Goal: Find specific page/section: Find specific page/section

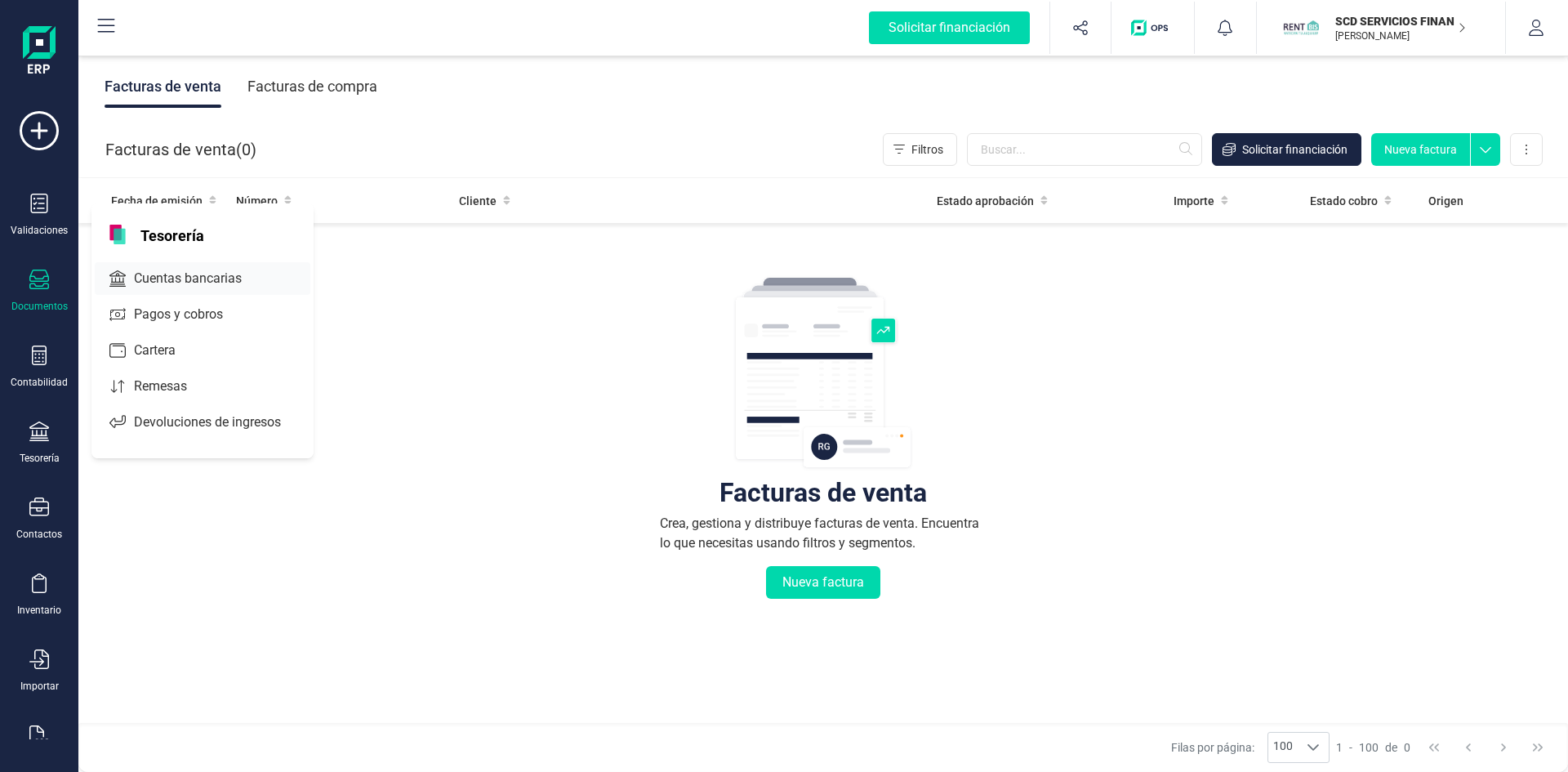
click at [227, 274] on span "Cuentas bancarias" at bounding box center [200, 278] width 144 height 20
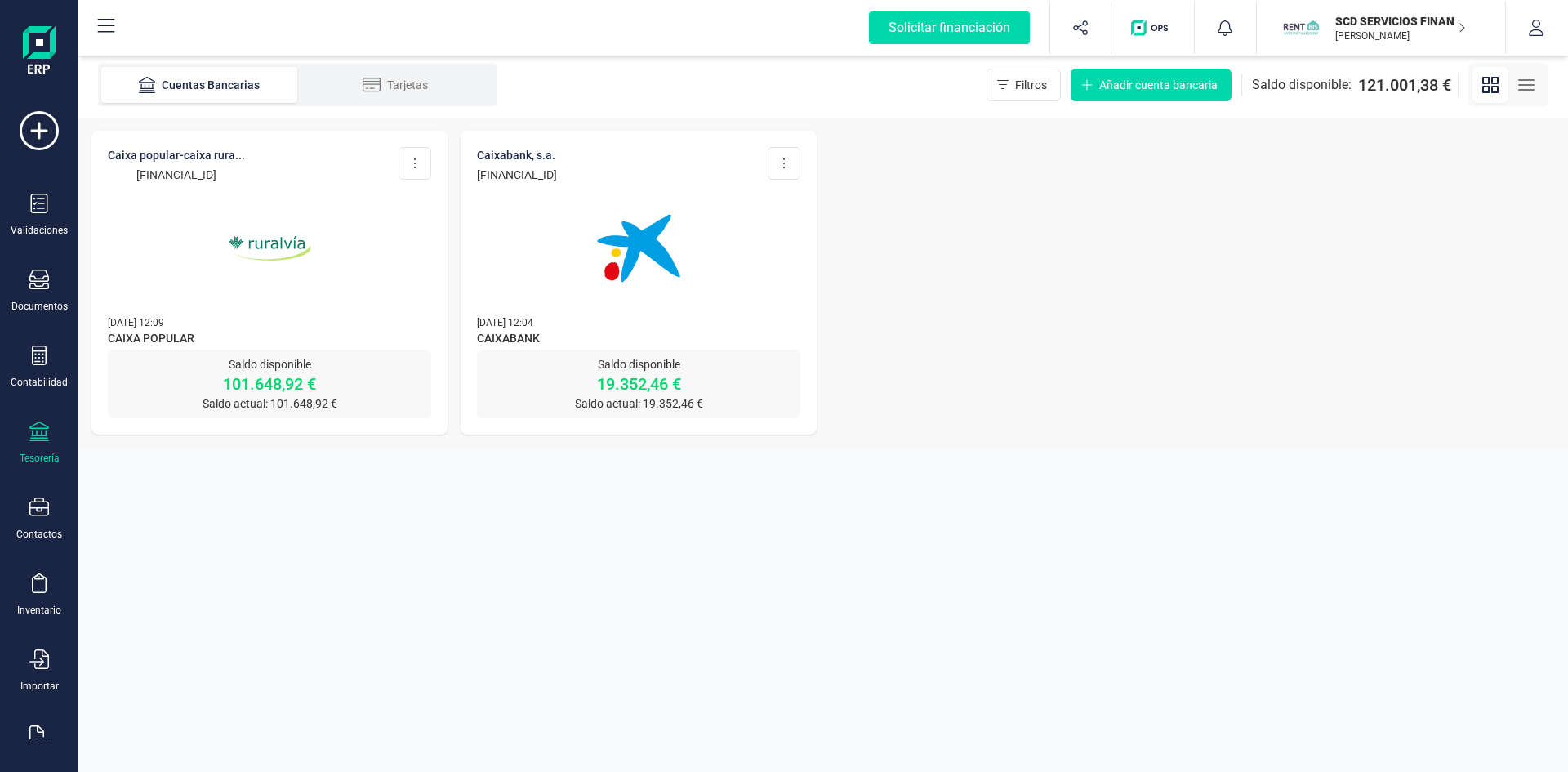
click at [264, 240] on img at bounding box center [269, 249] width 138 height 138
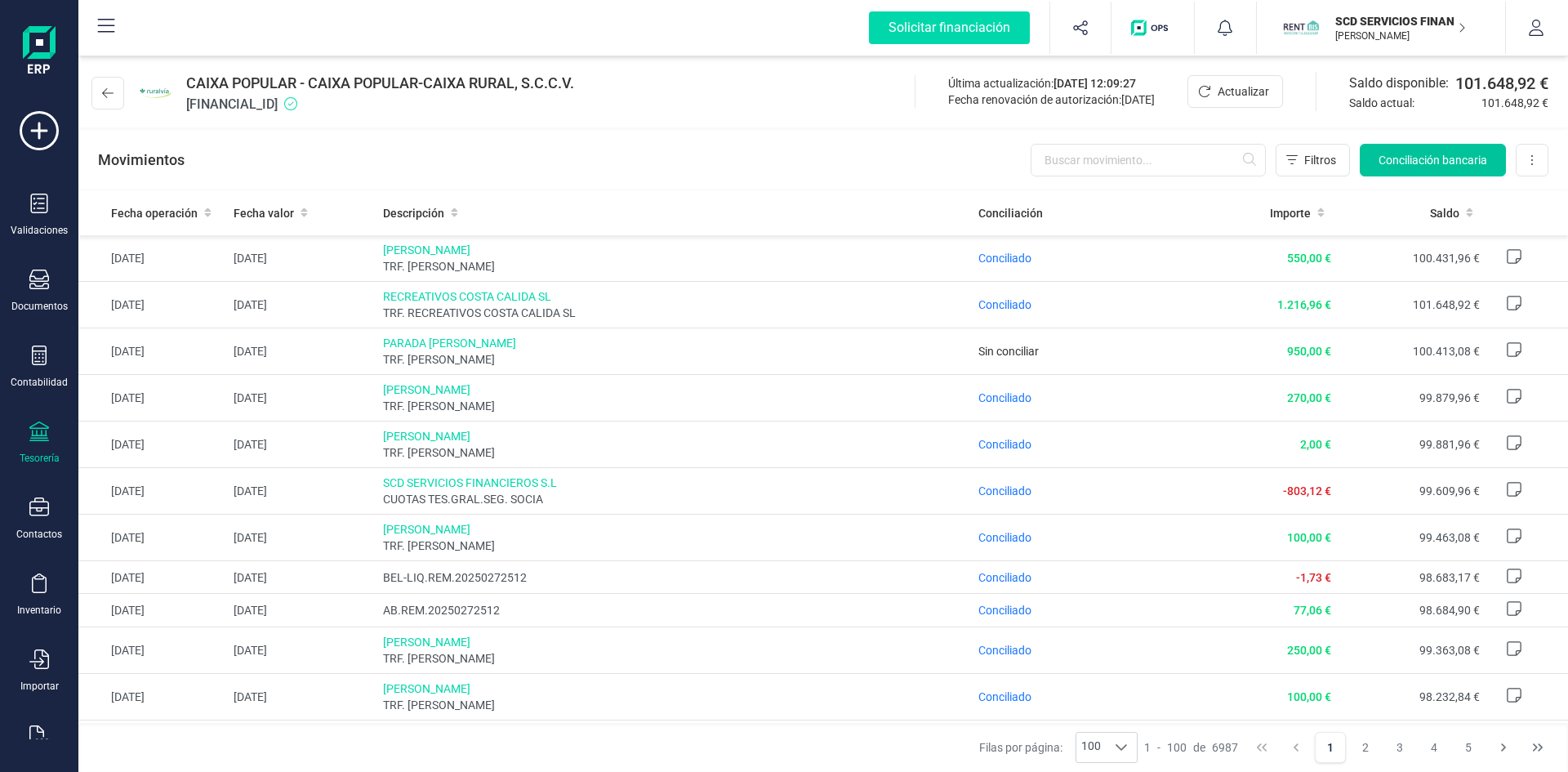
click at [1443, 161] on span "Conciliación bancaria" at bounding box center [1433, 160] width 109 height 17
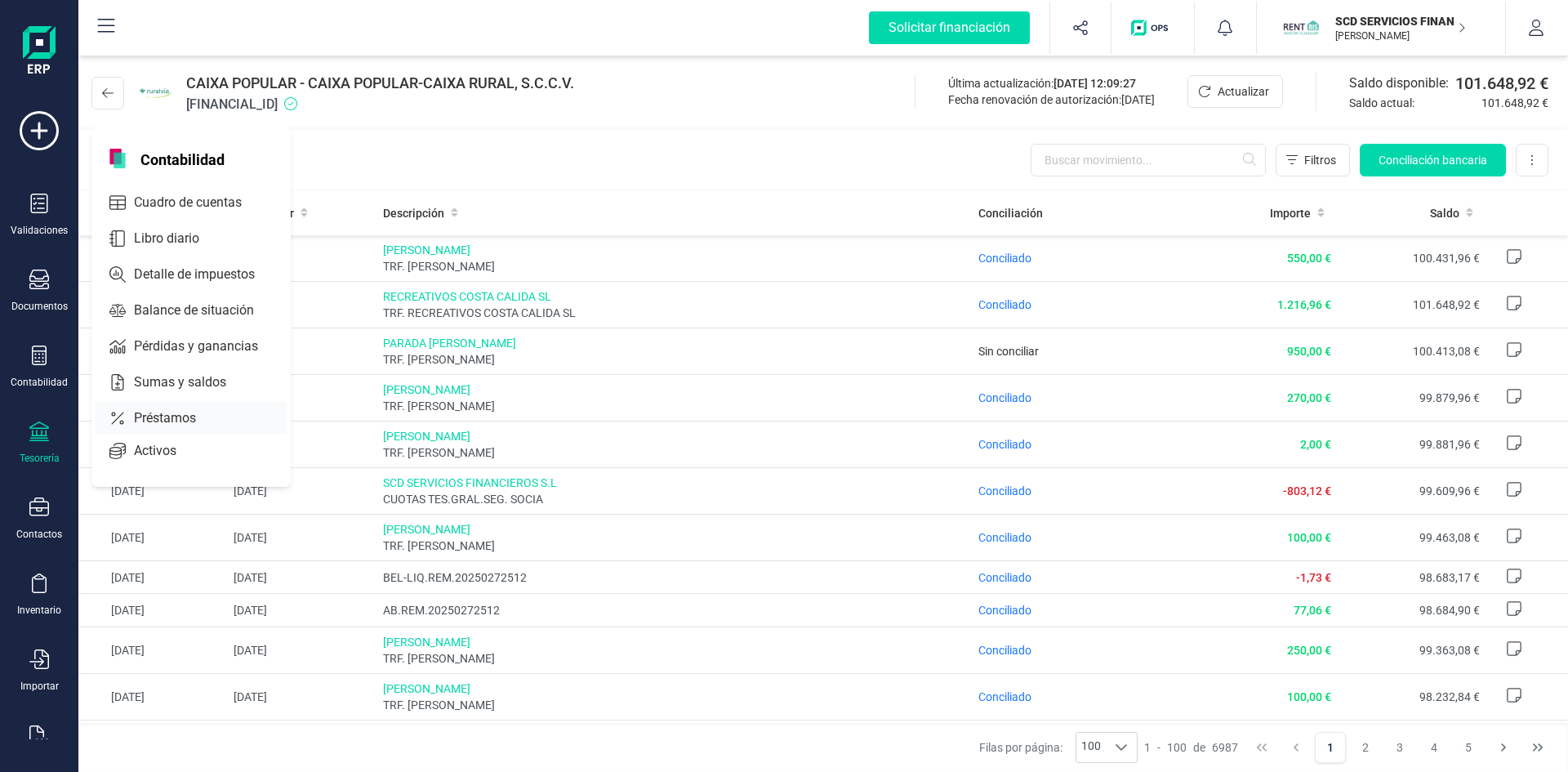
click at [157, 424] on span "Préstamos" at bounding box center [177, 418] width 98 height 20
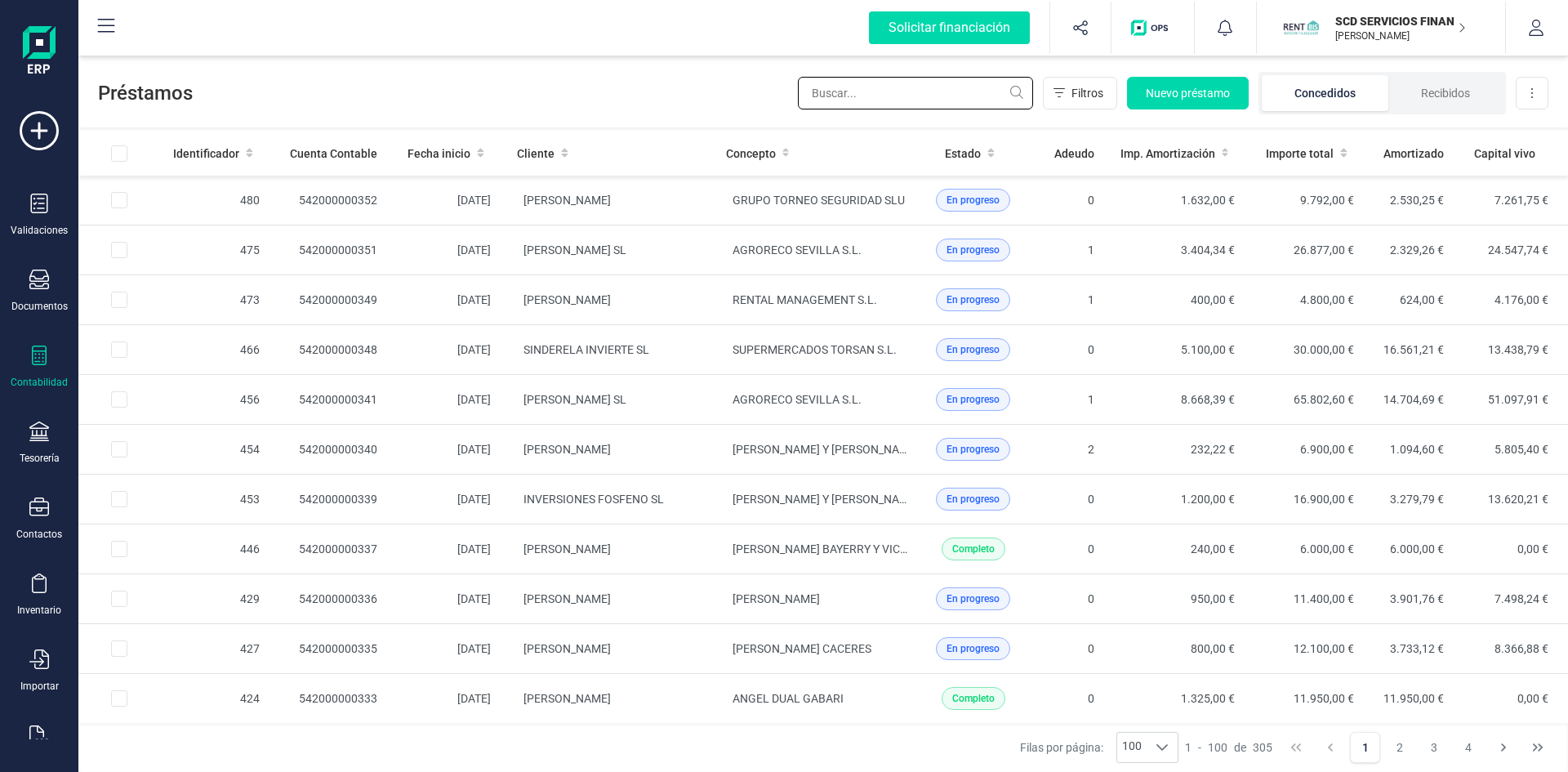
click at [925, 90] on input "text" at bounding box center [915, 92] width 235 height 32
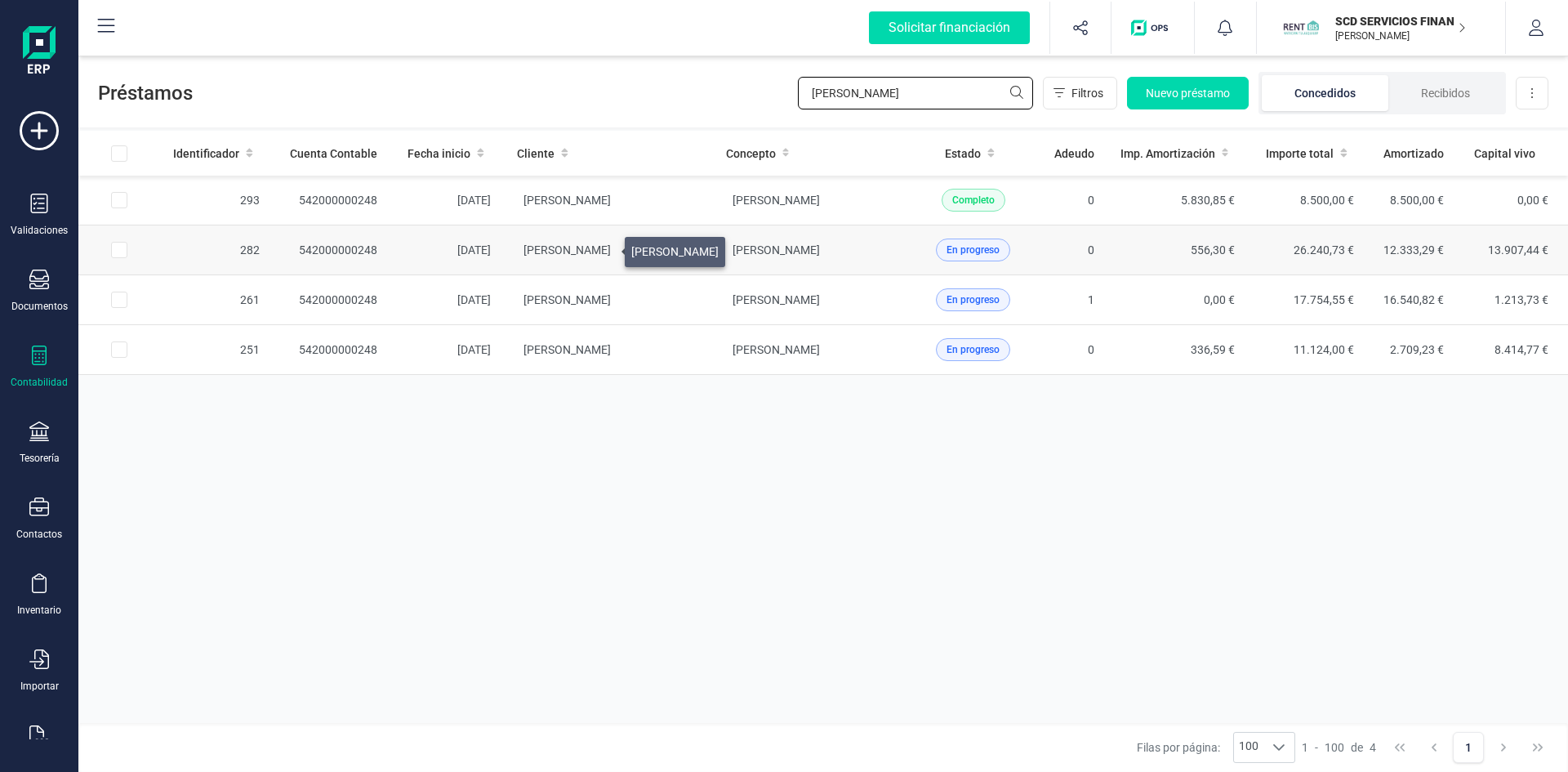
type input "[PERSON_NAME]"
click at [606, 248] on span "[PERSON_NAME]" at bounding box center [567, 250] width 87 height 13
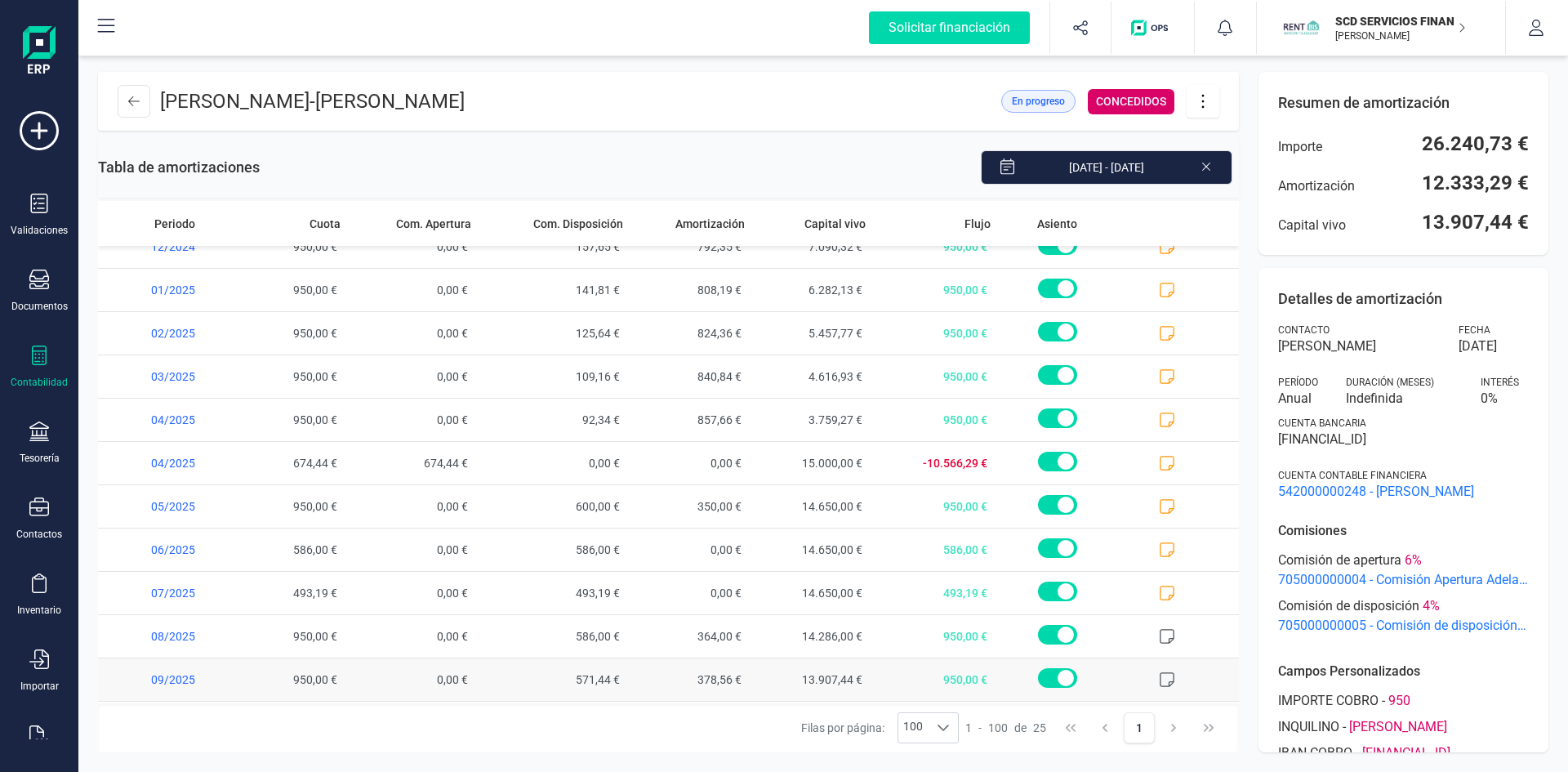
scroll to position [625, 0]
